Goal: Transaction & Acquisition: Obtain resource

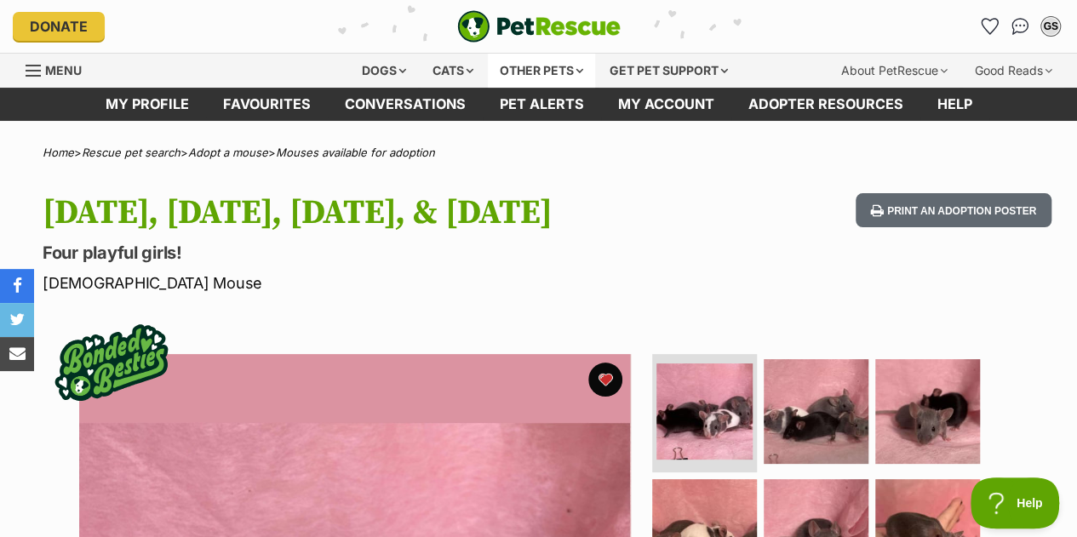
click at [540, 77] on div "Other pets" at bounding box center [541, 71] width 107 height 34
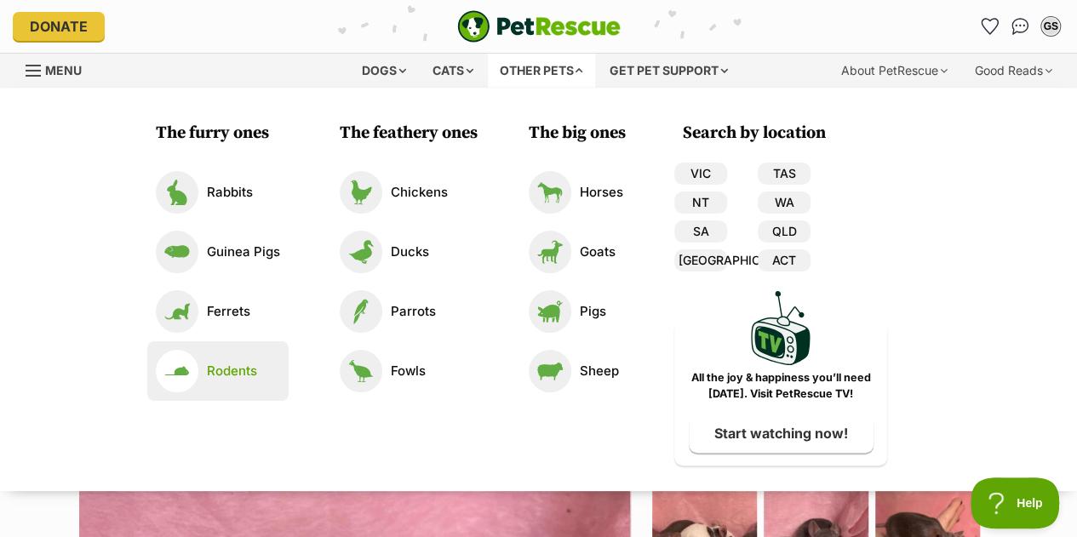
click at [225, 355] on link "Rodents" at bounding box center [218, 371] width 124 height 43
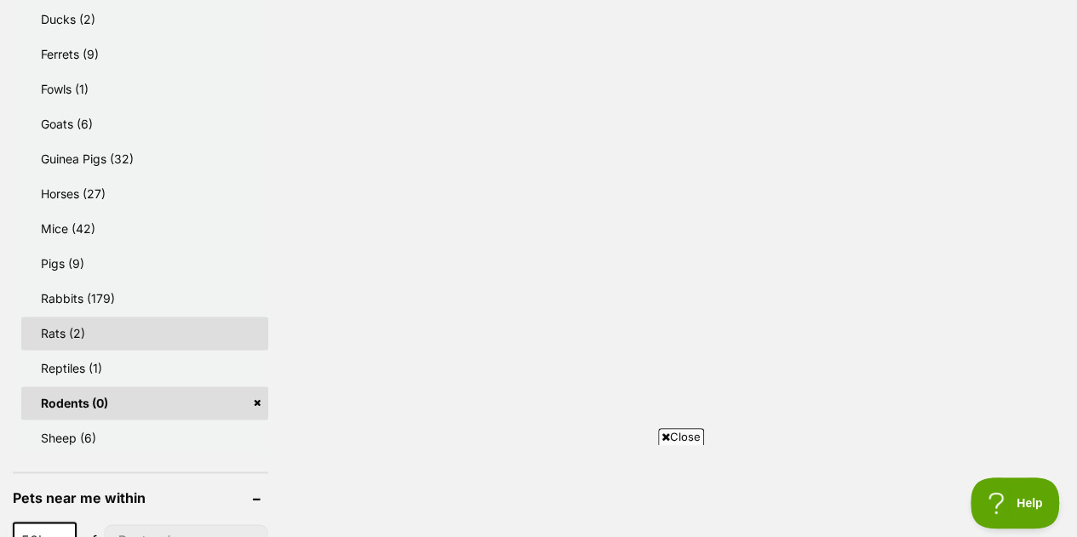
click at [114, 330] on link "Rats (2)" at bounding box center [144, 333] width 247 height 33
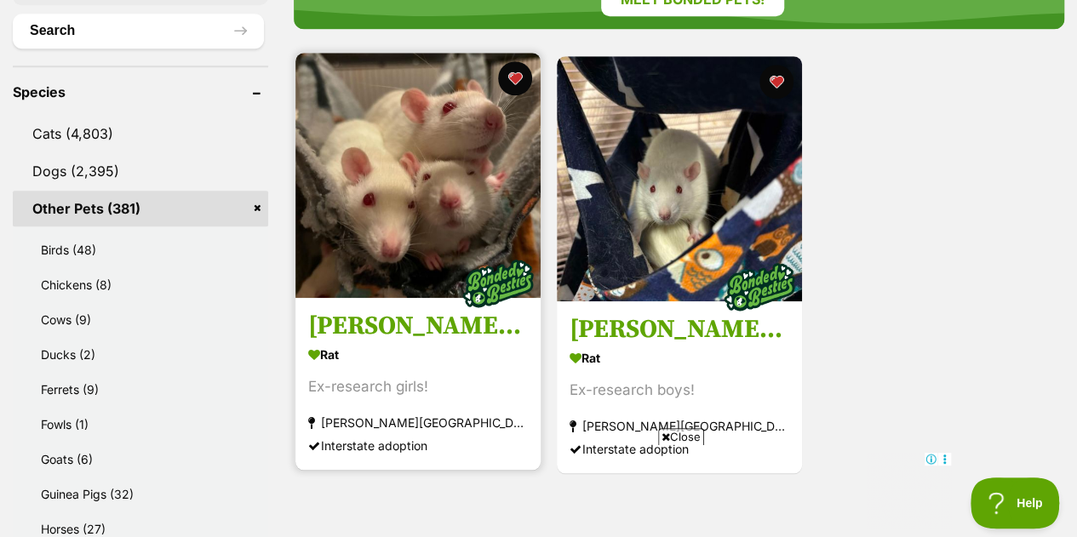
click at [465, 172] on img at bounding box center [418, 175] width 245 height 245
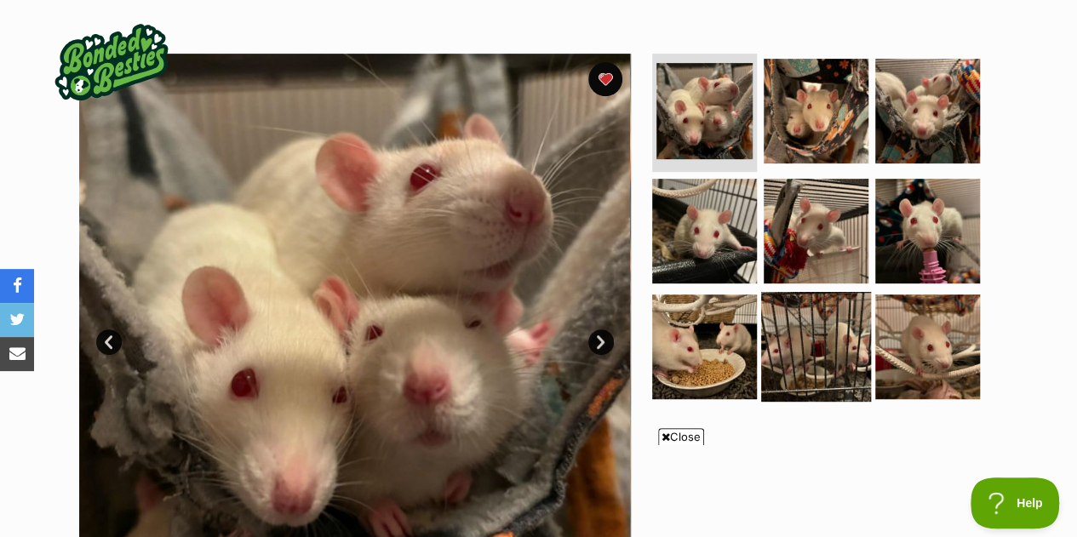
click at [816, 294] on img at bounding box center [816, 347] width 110 height 110
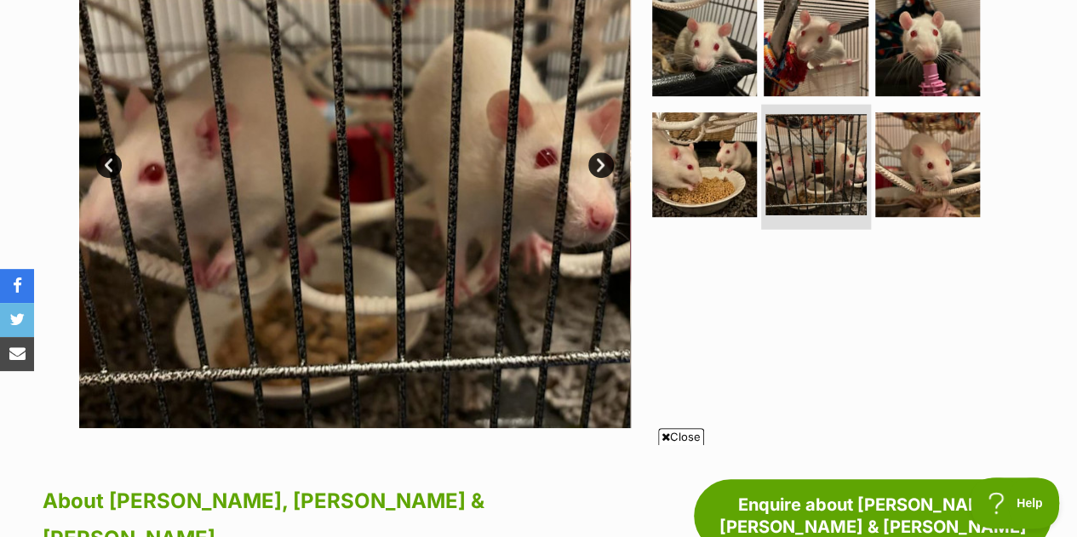
scroll to position [523, 0]
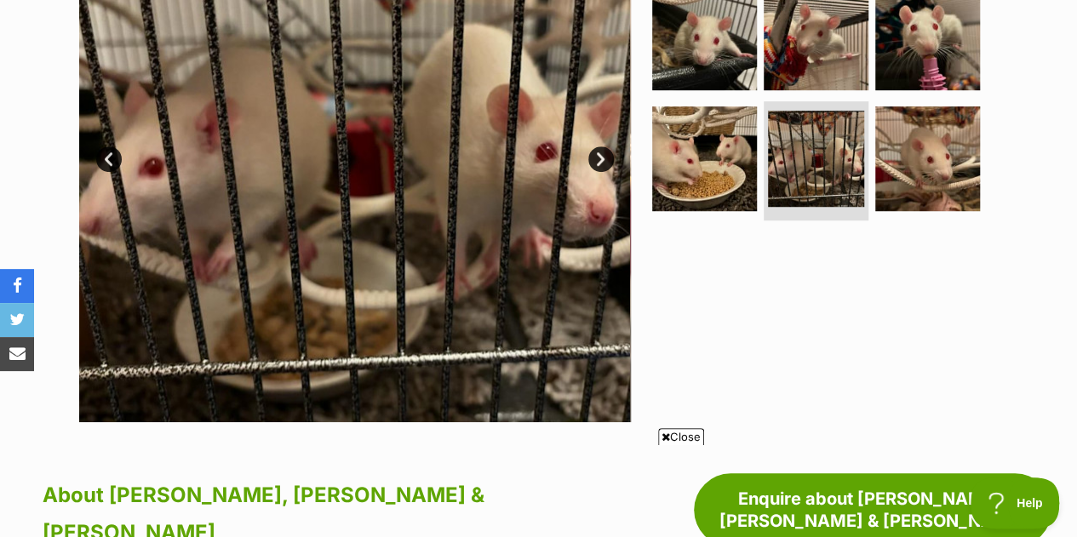
click at [676, 444] on span "Close" at bounding box center [681, 436] width 46 height 17
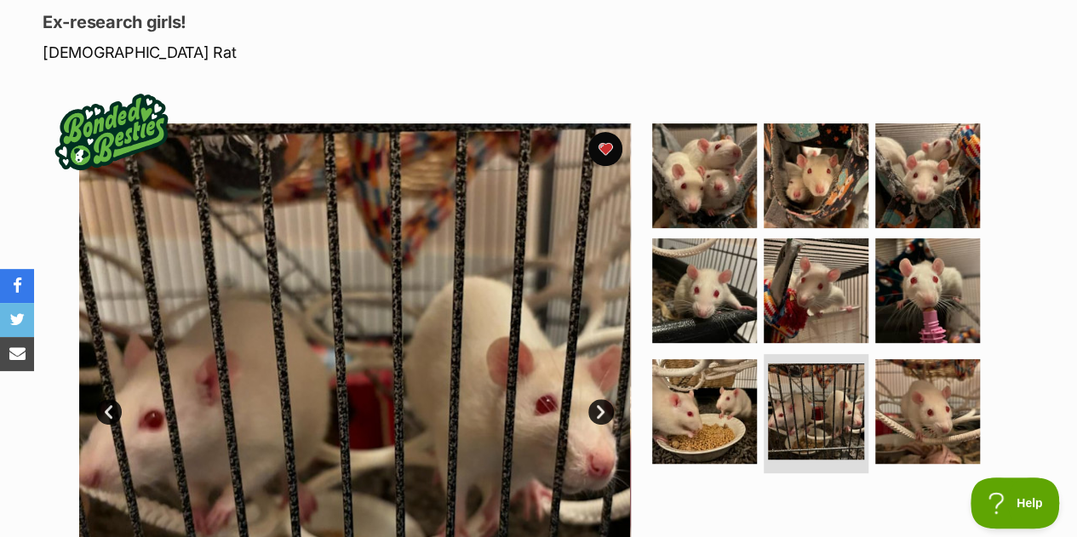
scroll to position [264, 0]
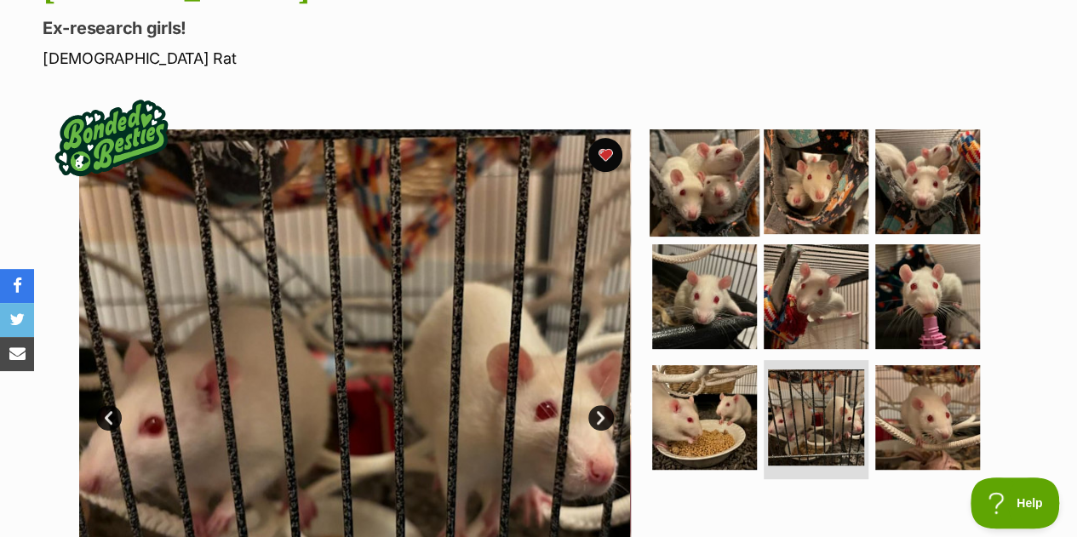
click at [704, 175] on img at bounding box center [705, 181] width 110 height 110
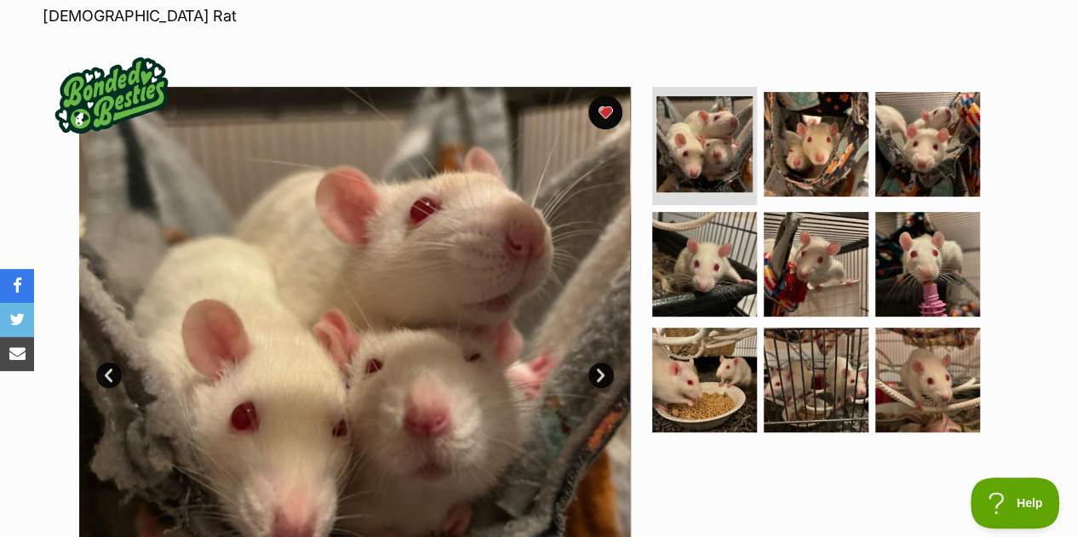
scroll to position [305, 0]
